Goal: Download file/media

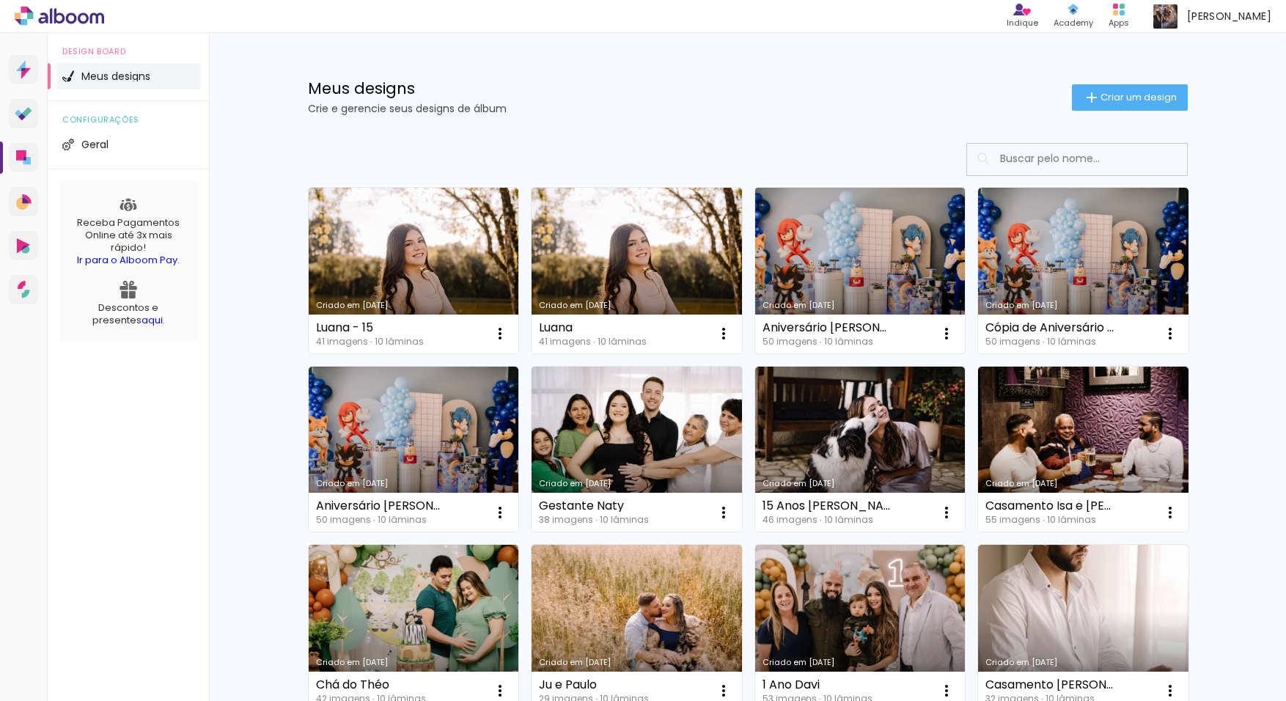
click at [850, 210] on link "Criado em [DATE]" at bounding box center [860, 271] width 210 height 166
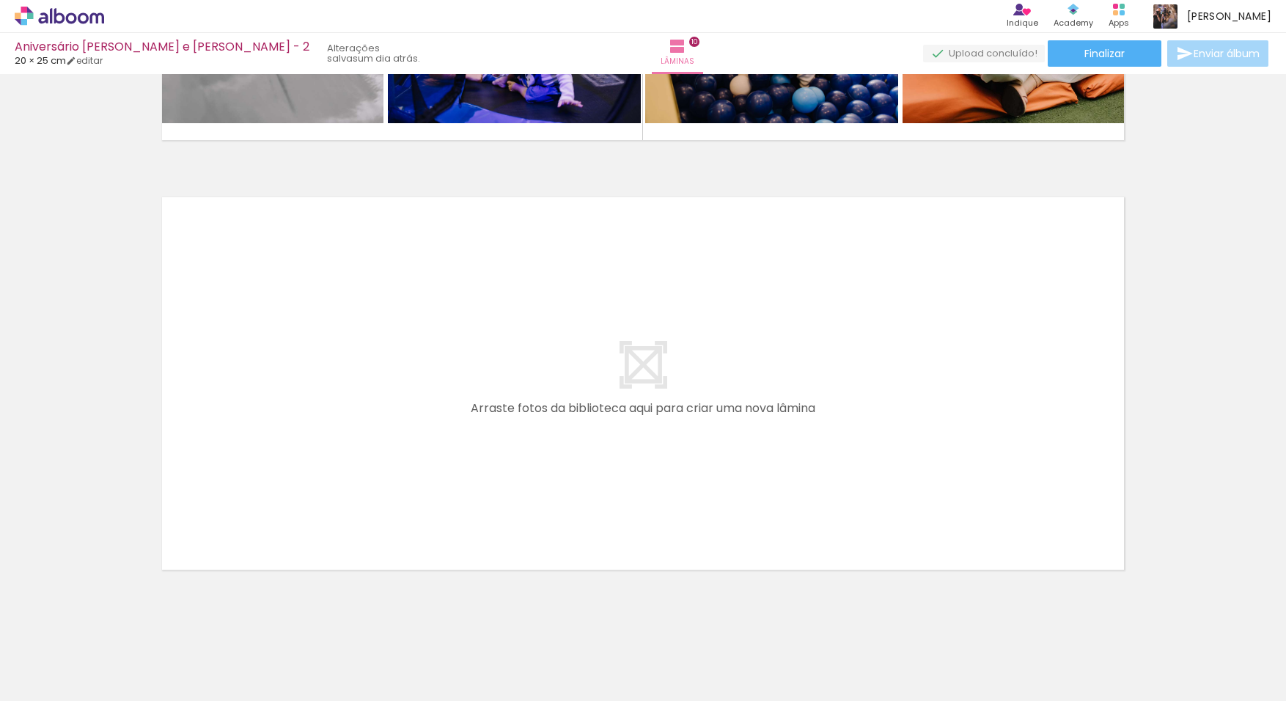
scroll to position [4079, 0]
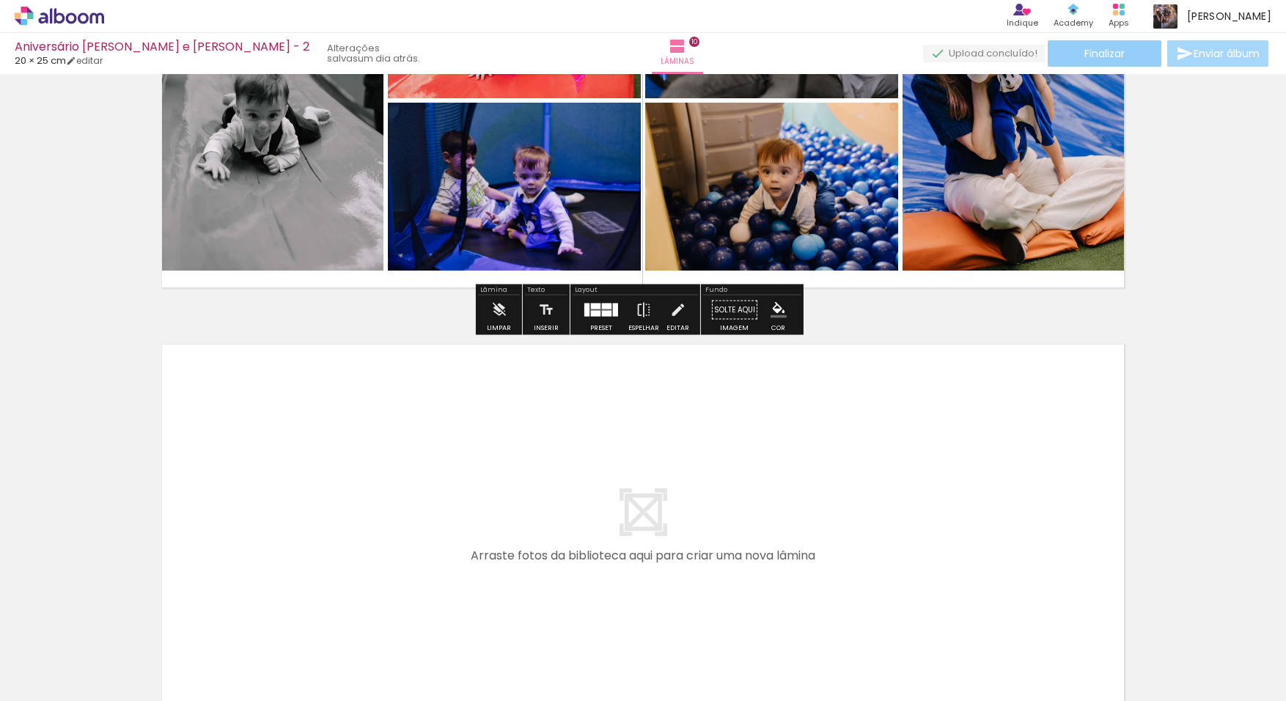
click at [1132, 48] on paper-button "Finalizar" at bounding box center [1105, 53] width 114 height 26
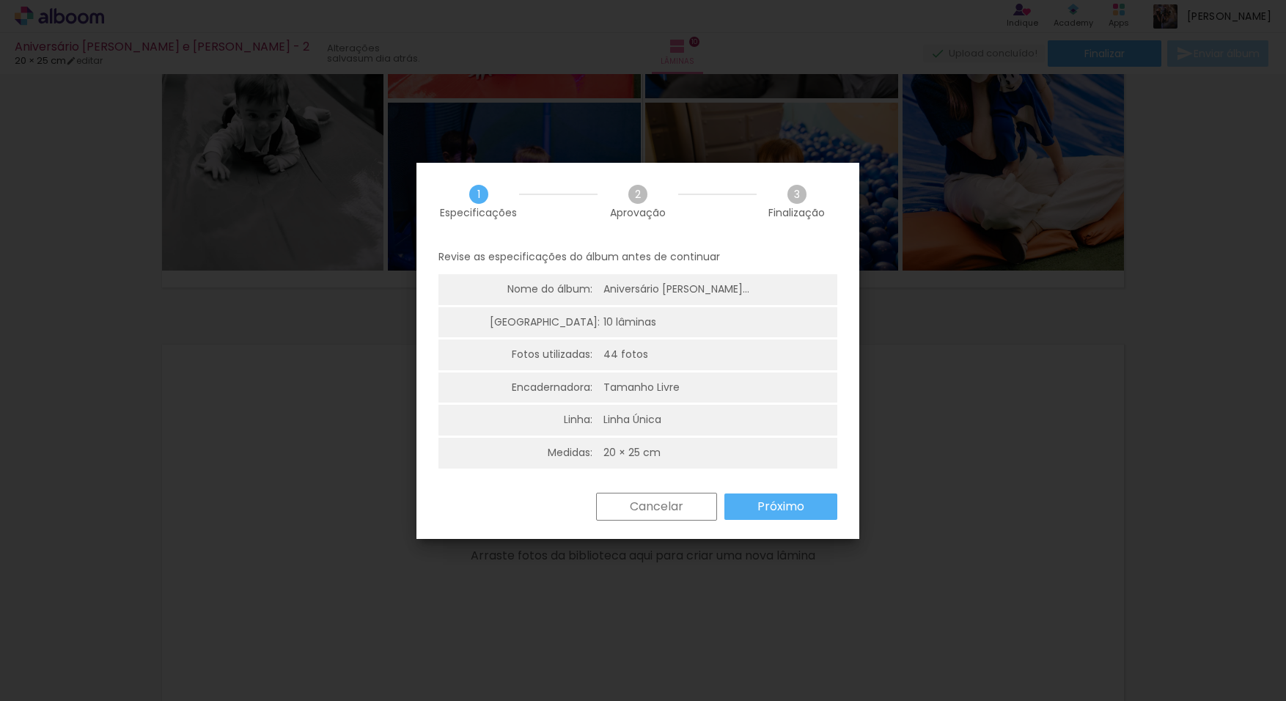
click at [0, 0] on slot "Próximo" at bounding box center [0, 0] width 0 height 0
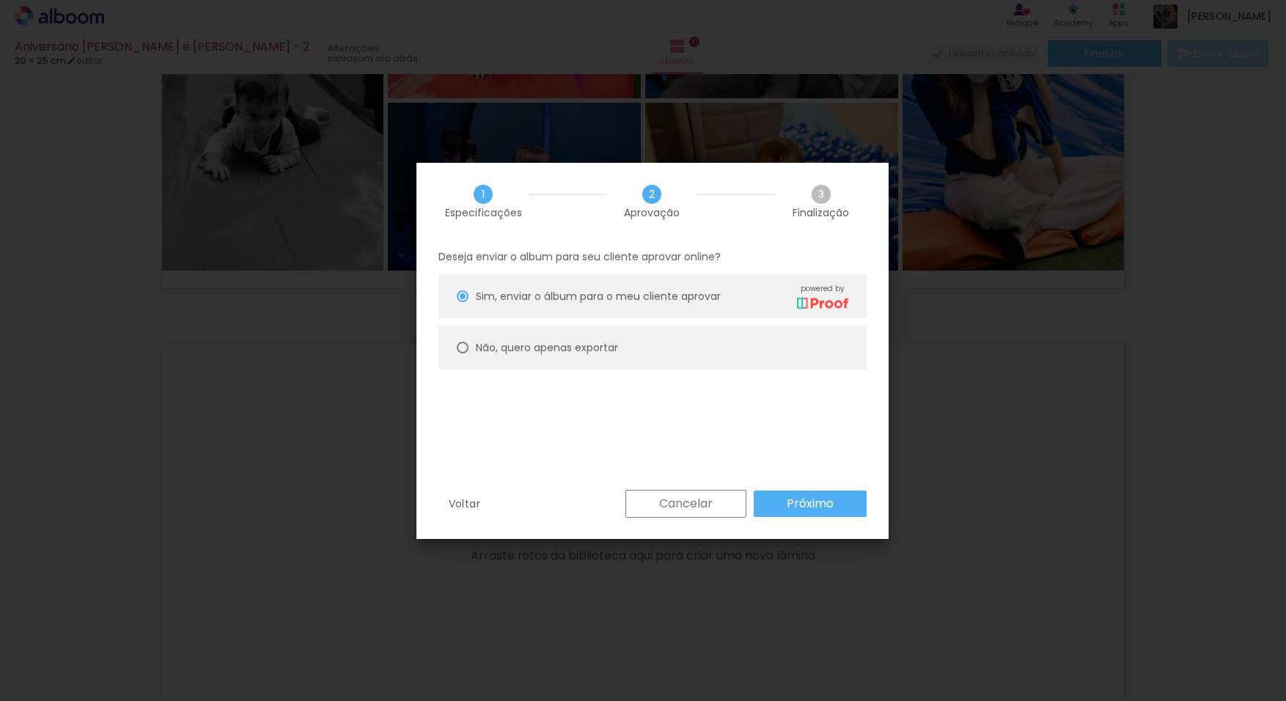
click at [0, 0] on slot "Não, quero apenas exportar" at bounding box center [0, 0] width 0 height 0
type paper-radio-button "on"
click at [834, 515] on paper-button "Próximo" at bounding box center [810, 504] width 113 height 26
type input "Alta, 300 DPI"
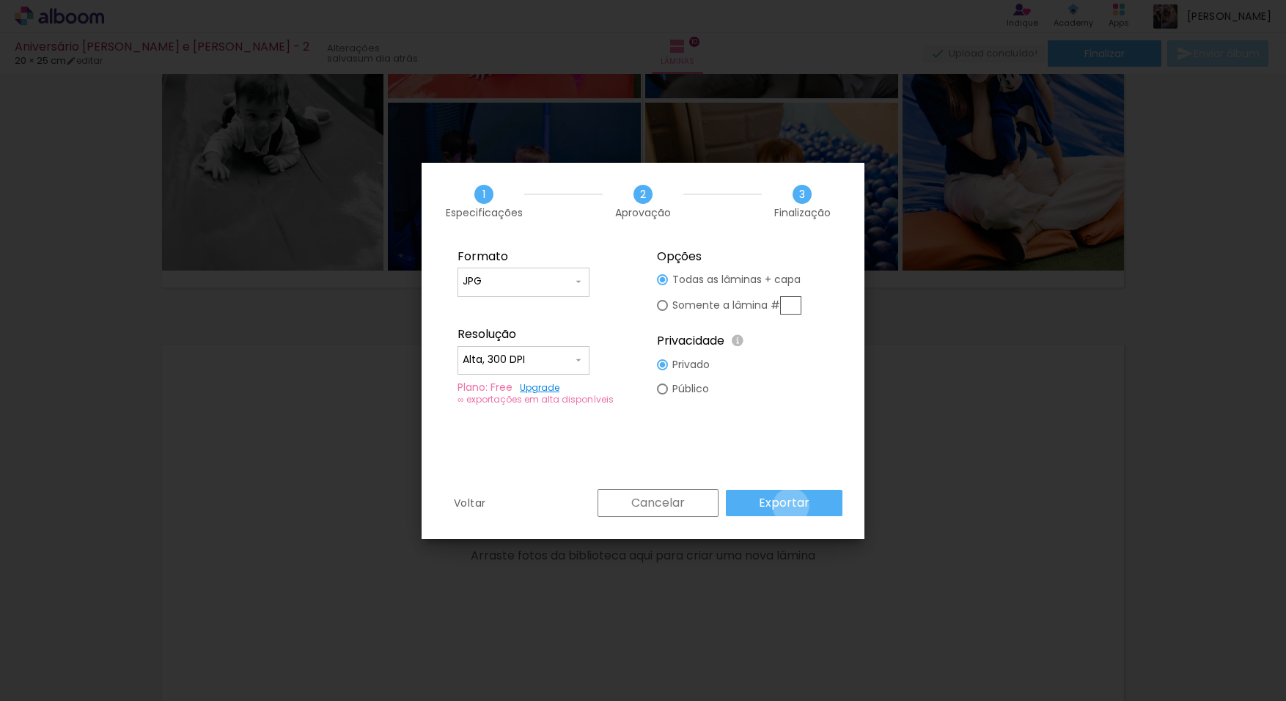
click at [0, 0] on slot "Exportar" at bounding box center [0, 0] width 0 height 0
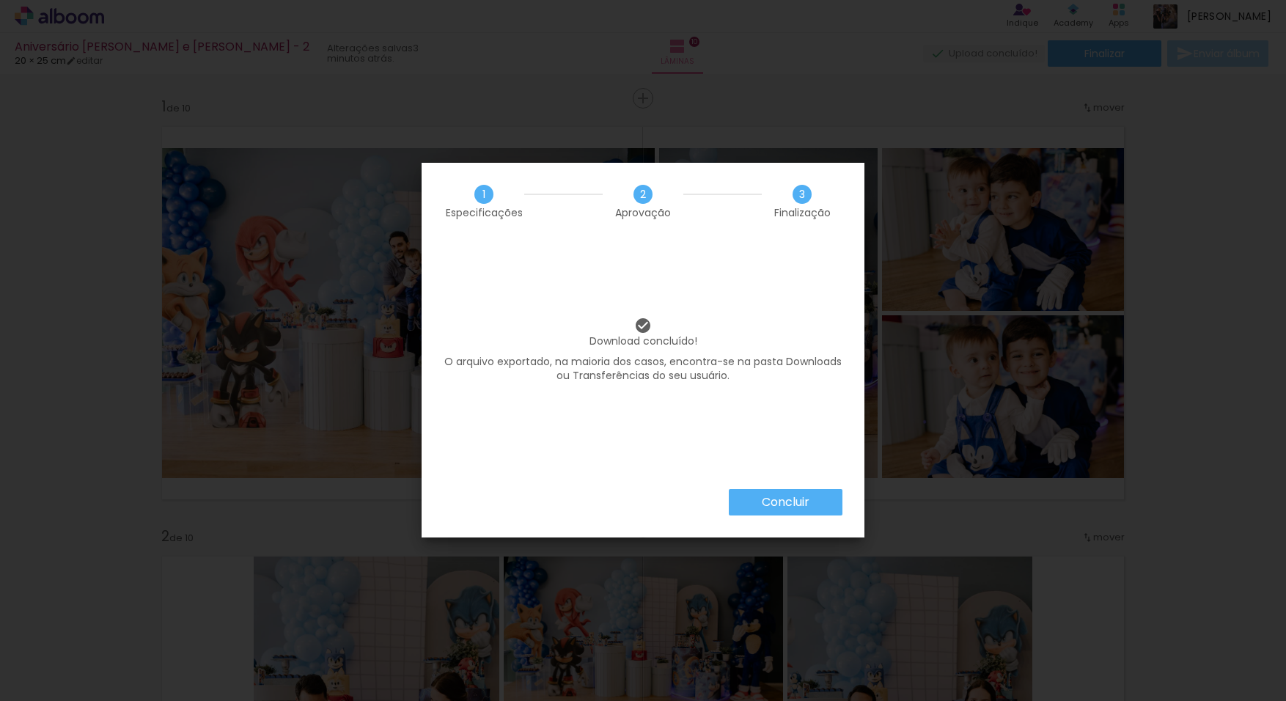
scroll to position [4079, 0]
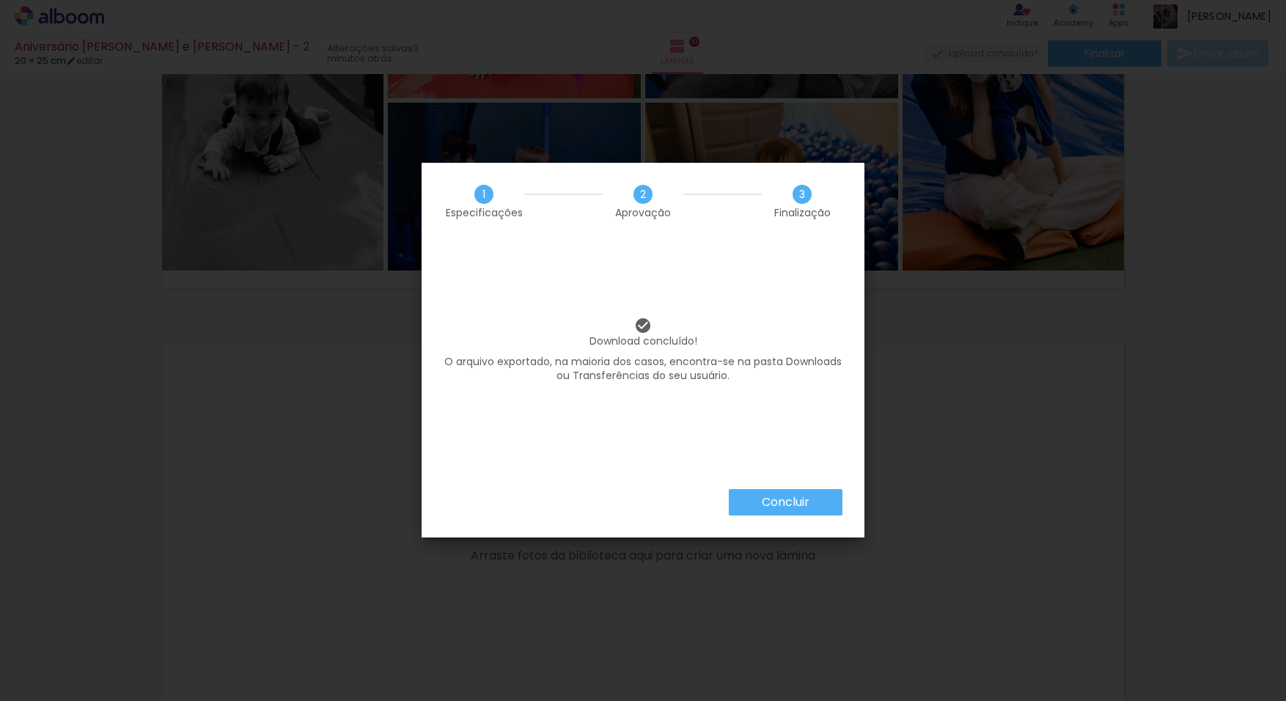
drag, startPoint x: 807, startPoint y: 494, endPoint x: 799, endPoint y: 487, distance: 11.5
click at [0, 0] on slot "Concluir" at bounding box center [0, 0] width 0 height 0
